Goal: Task Accomplishment & Management: Manage account settings

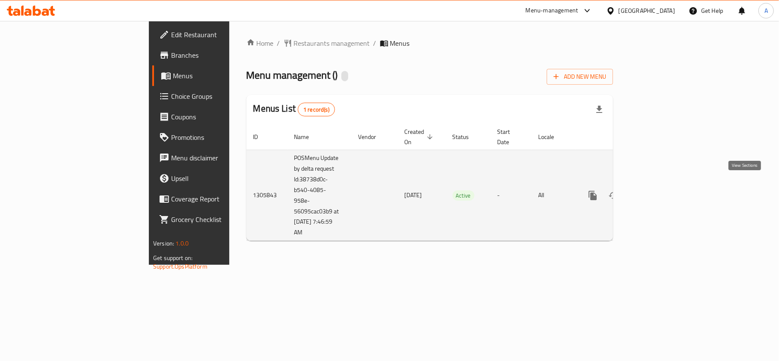
click at [659, 190] on icon "enhanced table" at bounding box center [654, 195] width 10 height 10
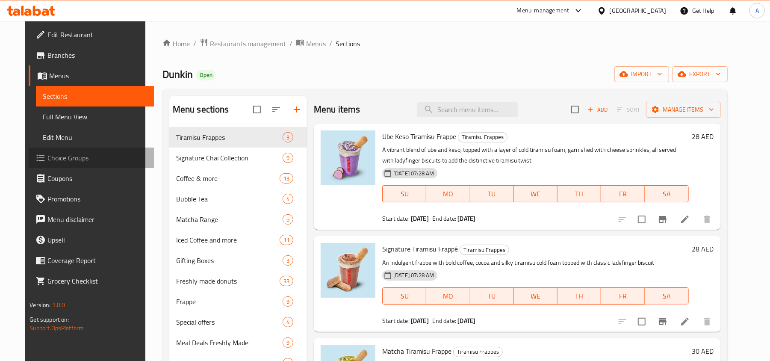
click at [47, 157] on span "Choice Groups" at bounding box center [97, 158] width 100 height 10
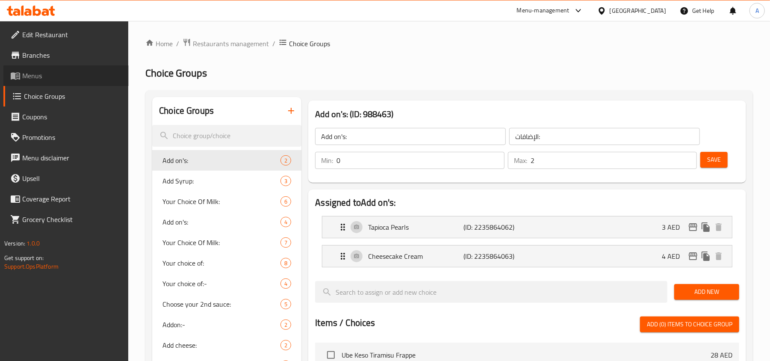
click at [38, 77] on span "Menus" at bounding box center [72, 76] width 100 height 10
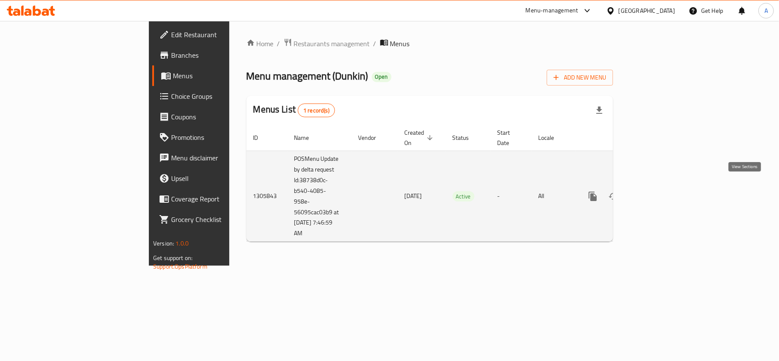
click at [659, 191] on icon "enhanced table" at bounding box center [654, 196] width 10 height 10
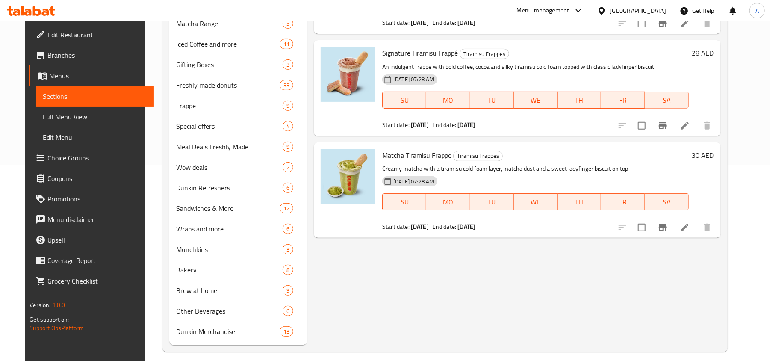
scroll to position [204, 0]
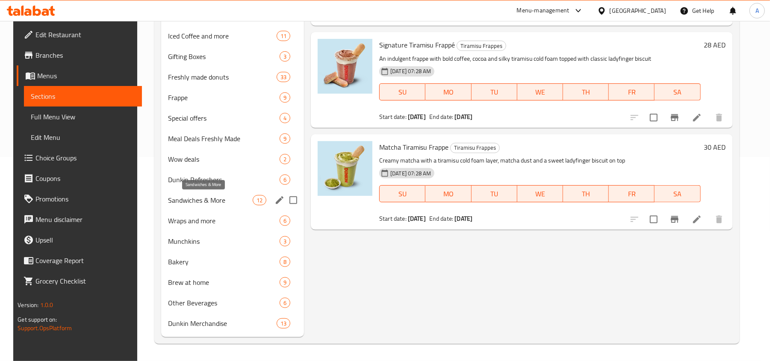
click at [189, 204] on span "Sandwiches & More" at bounding box center [210, 200] width 85 height 10
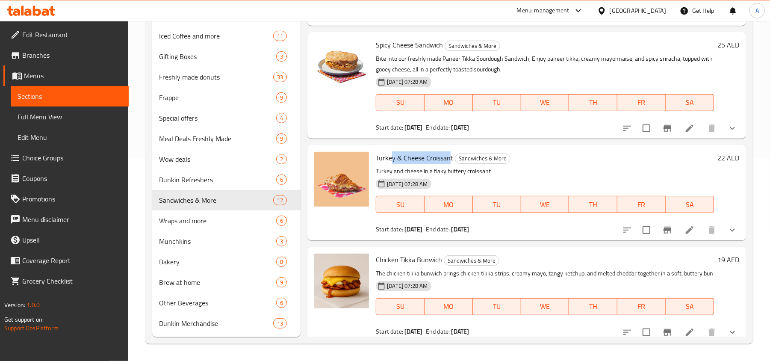
drag, startPoint x: 450, startPoint y: 158, endPoint x: 392, endPoint y: 157, distance: 58.6
click at [392, 157] on span "Turkey & Cheese Croissant" at bounding box center [414, 157] width 77 height 13
click at [413, 164] on div "Turkey & Cheese Croissant Sandwiches & More Turkey and cheese in a flaky butter…" at bounding box center [545, 192] width 345 height 89
click at [430, 163] on span "Turkey & Cheese Croissant" at bounding box center [414, 157] width 77 height 13
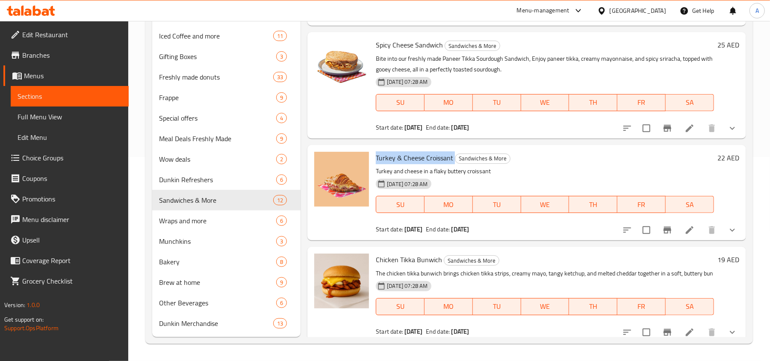
click at [430, 163] on span "Turkey & Cheese Croissant" at bounding box center [414, 157] width 77 height 13
copy h6 "Turkey & Cheese Croissant"
click at [727, 228] on icon "show more" at bounding box center [732, 230] width 10 height 10
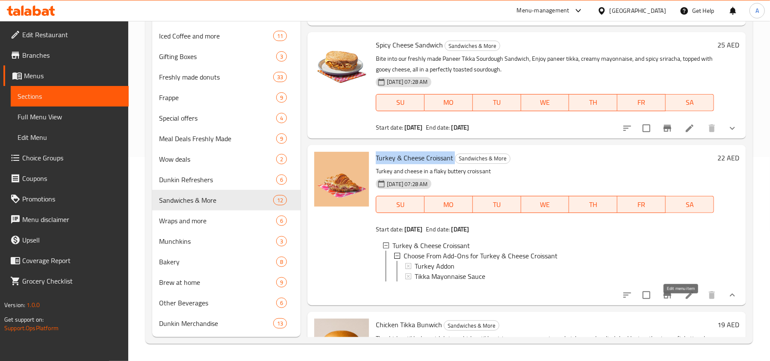
click at [686, 299] on icon at bounding box center [690, 295] width 8 height 8
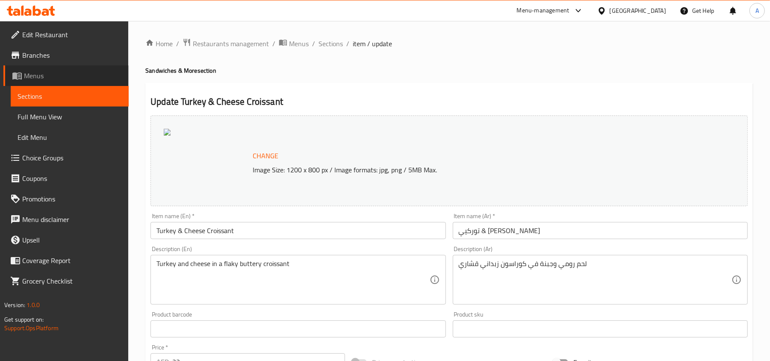
click at [49, 76] on span "Menus" at bounding box center [73, 76] width 98 height 10
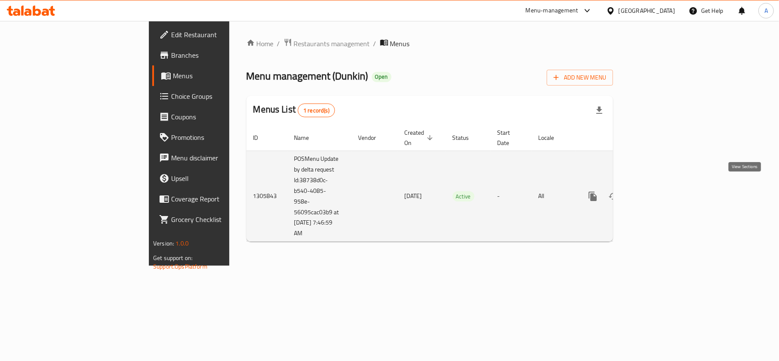
click at [659, 191] on icon "enhanced table" at bounding box center [654, 196] width 10 height 10
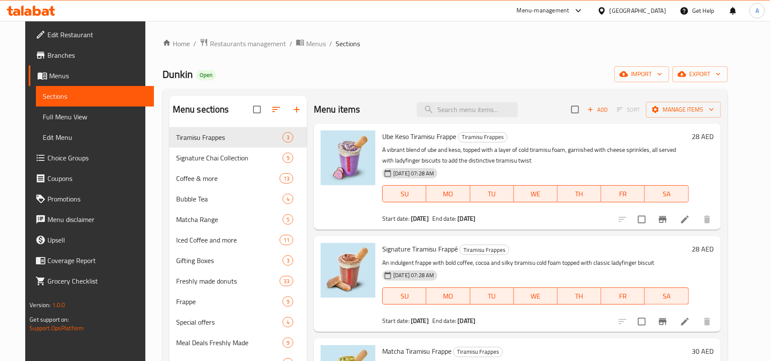
click at [53, 155] on span "Choice Groups" at bounding box center [97, 158] width 100 height 10
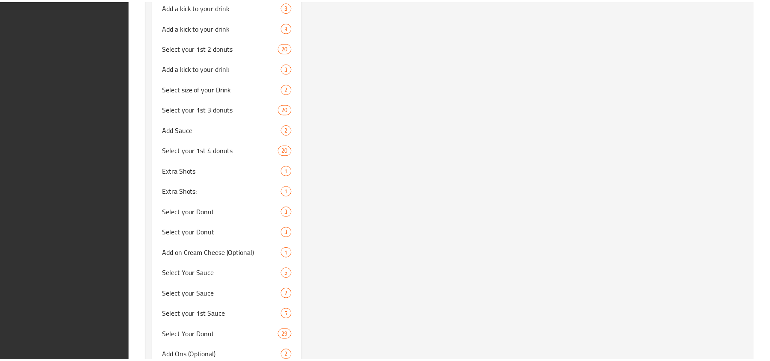
scroll to position [1151, 0]
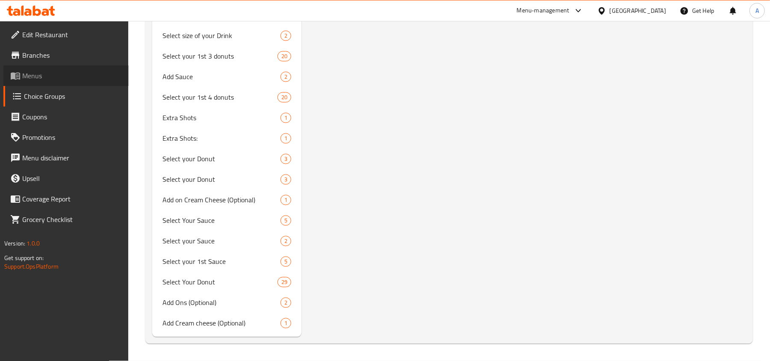
click at [36, 76] on span "Menus" at bounding box center [72, 76] width 100 height 10
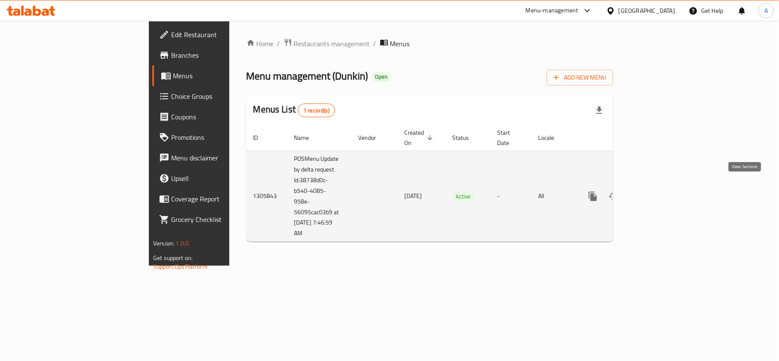
click at [658, 192] on icon "enhanced table" at bounding box center [655, 196] width 8 height 8
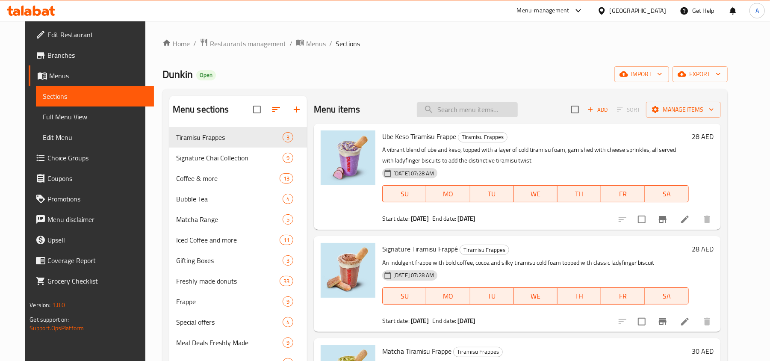
click at [462, 113] on input "search" at bounding box center [467, 109] width 101 height 15
paste input "Turkey & Cheese Croissant"
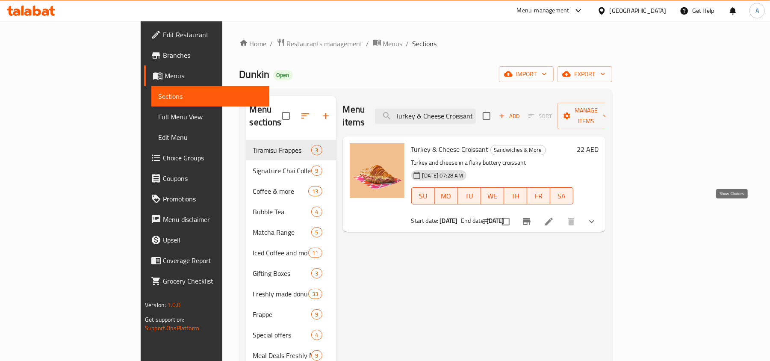
type input "Turkey & Cheese Croissant"
click at [594, 220] on icon "show more" at bounding box center [591, 221] width 5 height 3
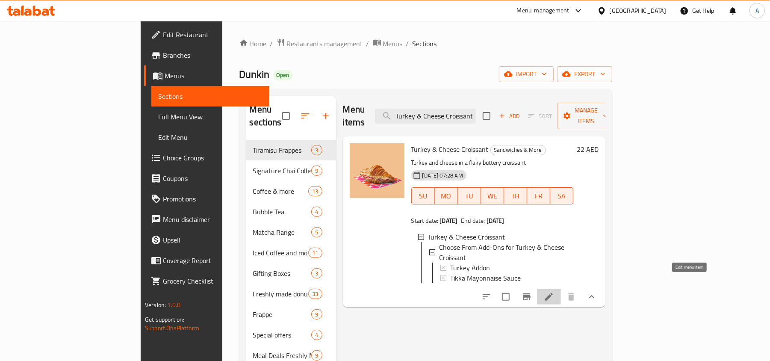
click at [553, 293] on icon at bounding box center [549, 297] width 8 height 8
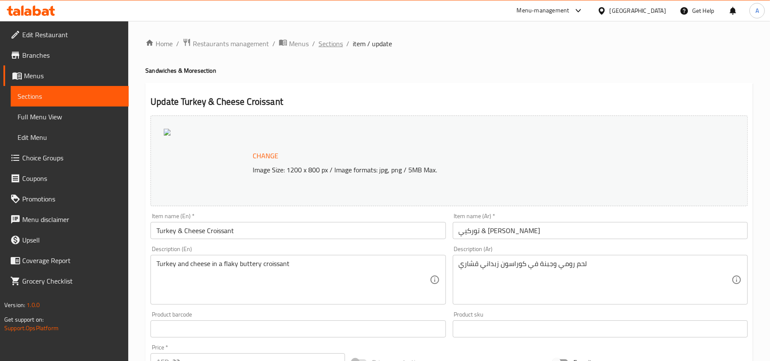
click at [328, 43] on span "Sections" at bounding box center [331, 43] width 24 height 10
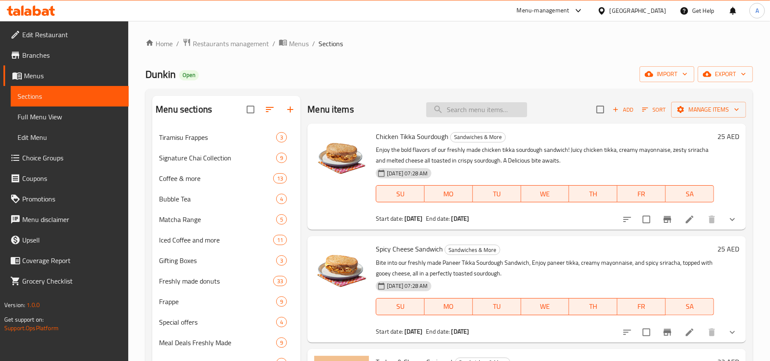
click at [464, 107] on input "search" at bounding box center [476, 109] width 101 height 15
paste input "Turkey & Cheese Croissant"
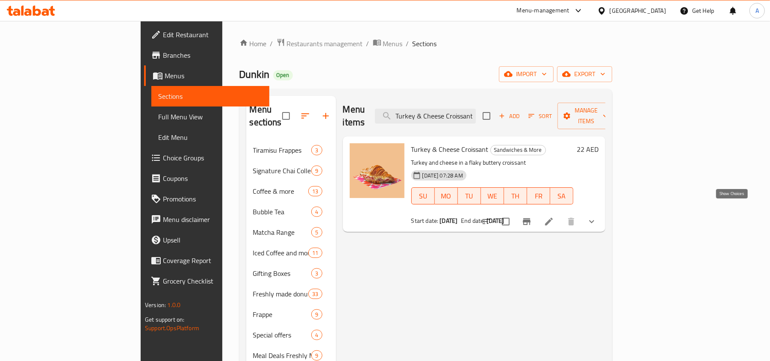
type input "Turkey & Cheese Croissant"
click at [597, 216] on icon "show more" at bounding box center [592, 221] width 10 height 10
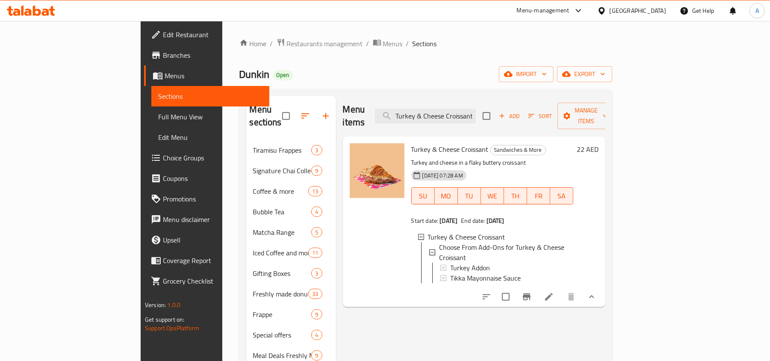
click at [163, 38] on span "Edit Restaurant" at bounding box center [213, 35] width 100 height 10
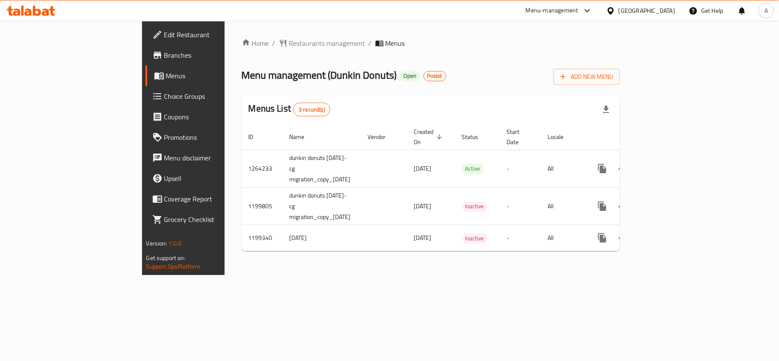
click at [659, 13] on div "Kuwait" at bounding box center [646, 10] width 56 height 9
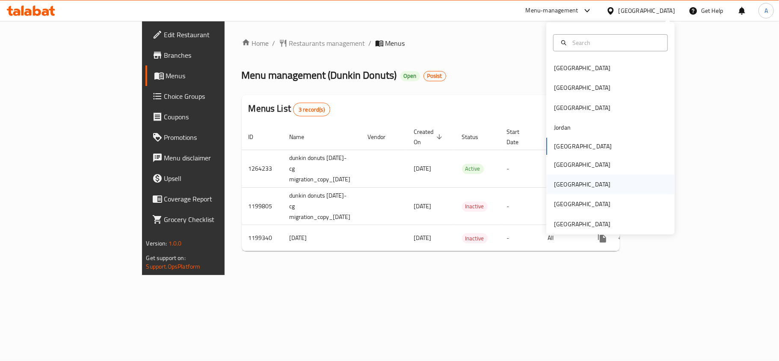
click at [559, 186] on div "Qatar" at bounding box center [582, 184] width 56 height 9
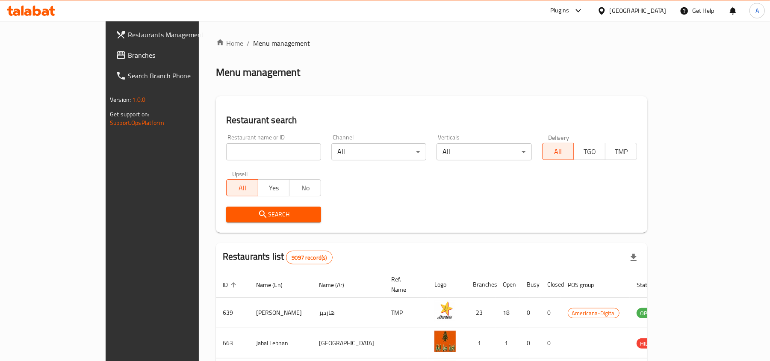
click at [226, 153] on input "search" at bounding box center [273, 151] width 95 height 17
paste input "674380"
type input "674380"
click at [226, 207] on button "Search" at bounding box center [273, 215] width 95 height 16
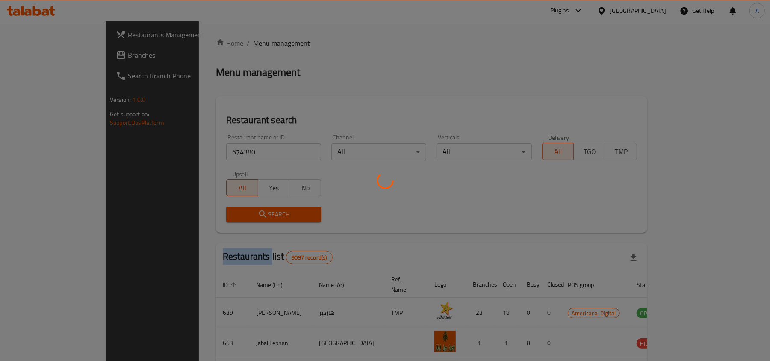
click at [186, 206] on div at bounding box center [385, 180] width 770 height 361
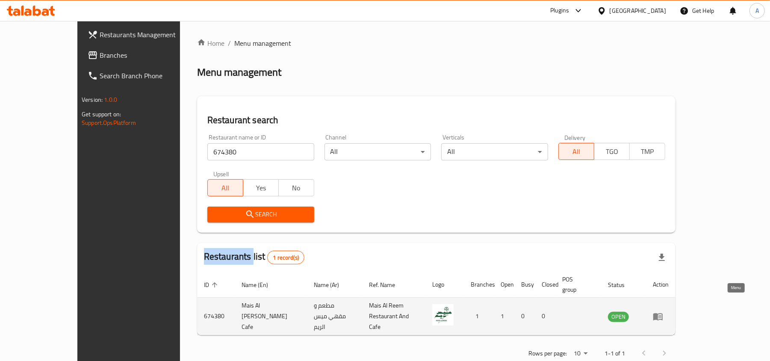
click at [662, 315] on icon "enhanced table" at bounding box center [660, 316] width 3 height 3
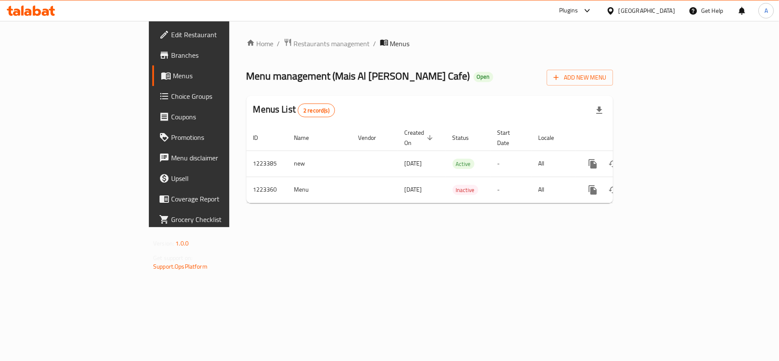
click at [171, 56] on span "Branches" at bounding box center [221, 55] width 101 height 10
